Goal: Check status: Check status

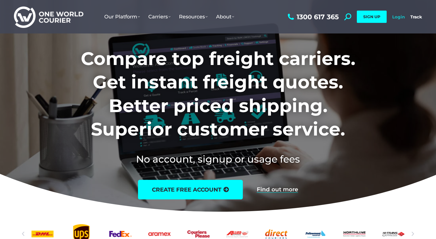
click at [401, 19] on link "Login" at bounding box center [399, 16] width 13 height 5
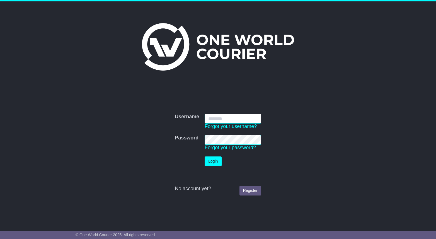
click at [249, 119] on input "Username" at bounding box center [233, 119] width 57 height 10
type input "**********"
click at [216, 163] on button "Login" at bounding box center [213, 162] width 17 height 10
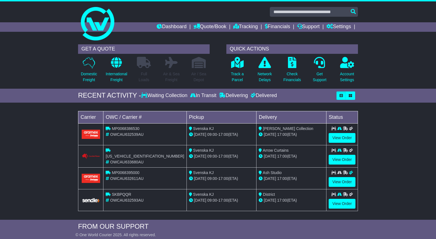
click at [275, 152] on span "Arrow Curtains" at bounding box center [276, 150] width 26 height 4
click at [345, 159] on link "View Order" at bounding box center [342, 160] width 27 height 10
